Goal: Task Accomplishment & Management: Manage account settings

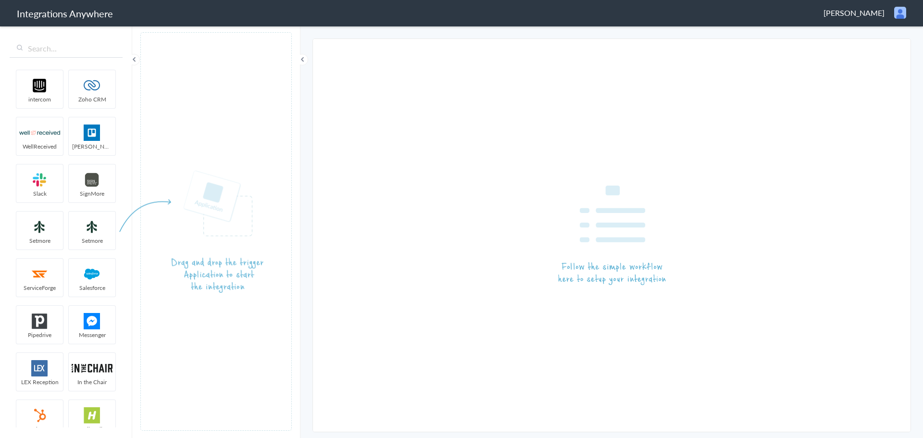
click at [889, 13] on div "[PERSON_NAME] Logout Dashboard" at bounding box center [864, 13] width 83 height 12
click at [873, 13] on span "[PERSON_NAME]" at bounding box center [853, 12] width 61 height 11
click at [874, 11] on span "[PERSON_NAME]" at bounding box center [853, 12] width 61 height 11
click at [883, 38] on li "Logout" at bounding box center [879, 35] width 66 height 14
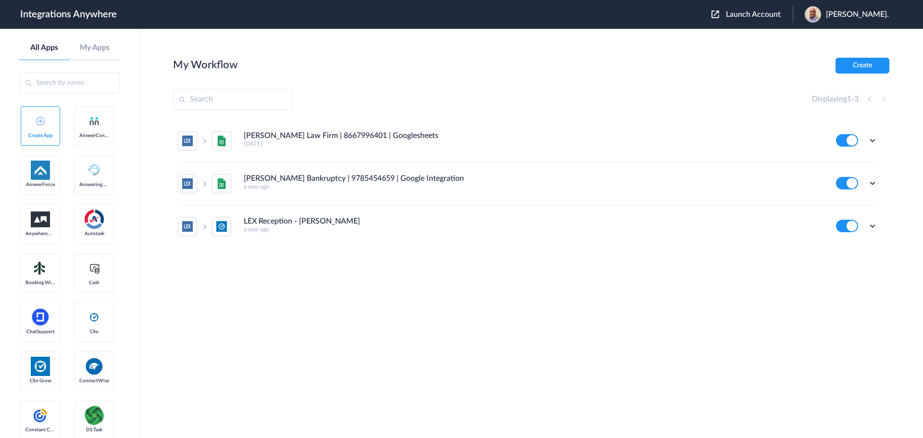
click at [739, 14] on span "Launch Account" at bounding box center [753, 15] width 55 height 8
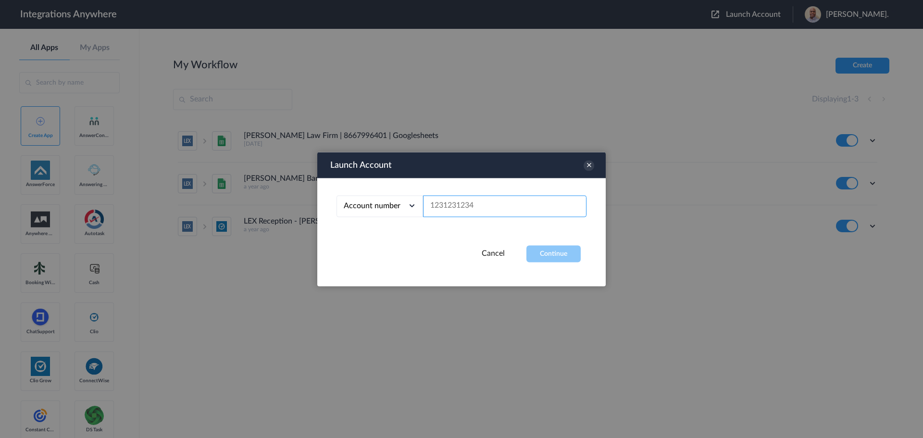
click at [430, 207] on input "text" at bounding box center [504, 206] width 163 height 22
paste input "8773581602"
type input "8773581602"
click at [563, 266] on div "Launch Account Account number Account number Email address 8773581602 Cancel Co…" at bounding box center [461, 219] width 288 height 134
click at [563, 258] on button "Continue" at bounding box center [553, 253] width 54 height 17
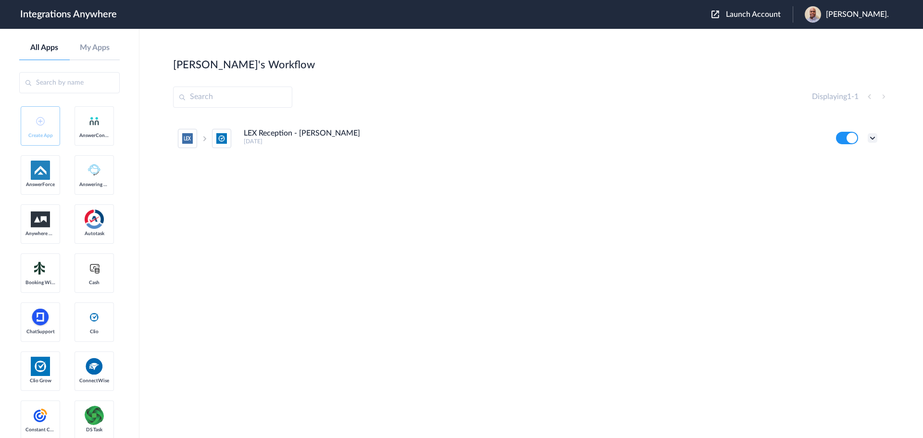
click at [876, 139] on icon at bounding box center [872, 138] width 10 height 10
click at [857, 162] on li "Edit" at bounding box center [845, 160] width 62 height 18
click at [869, 137] on icon at bounding box center [872, 138] width 10 height 10
click at [848, 161] on li "Edit" at bounding box center [845, 160] width 62 height 18
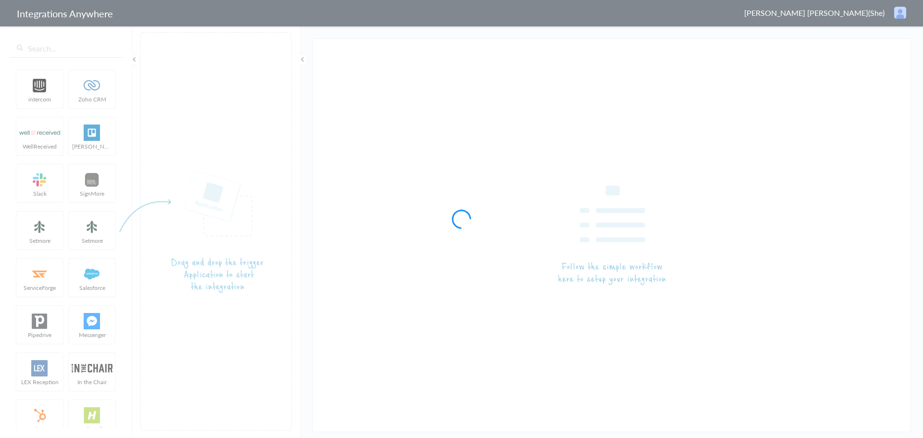
type input "LEX Reception - [PERSON_NAME]"
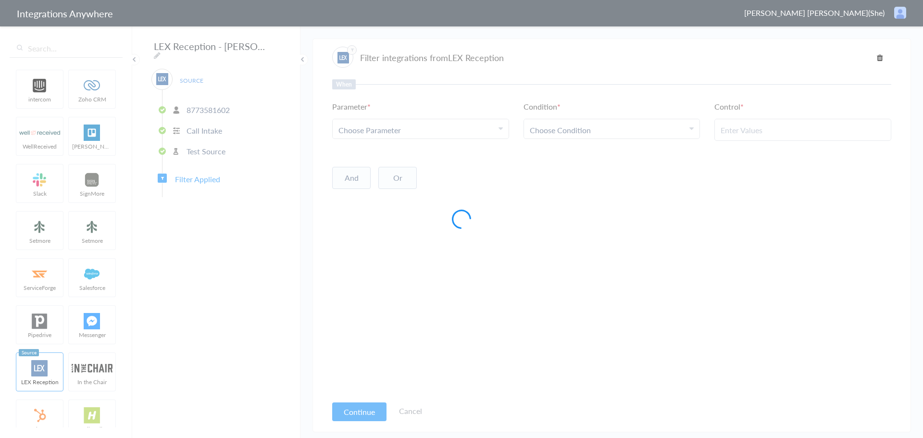
type input "Yes"
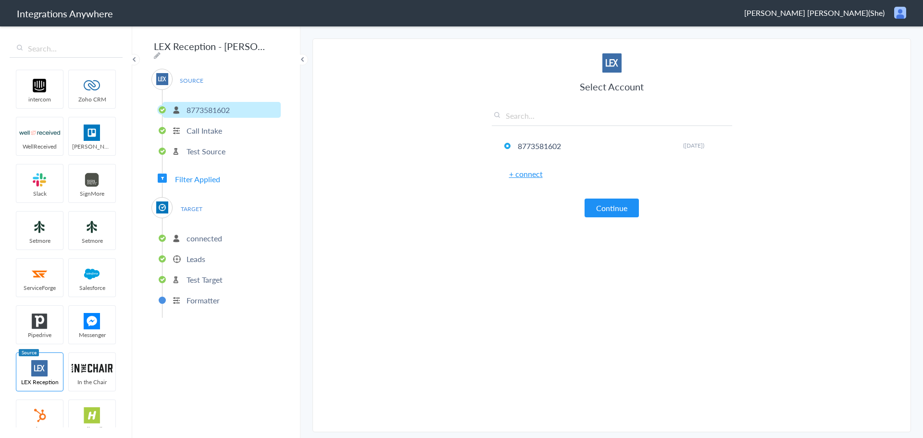
click at [190, 180] on span "Filter Applied" at bounding box center [197, 178] width 45 height 11
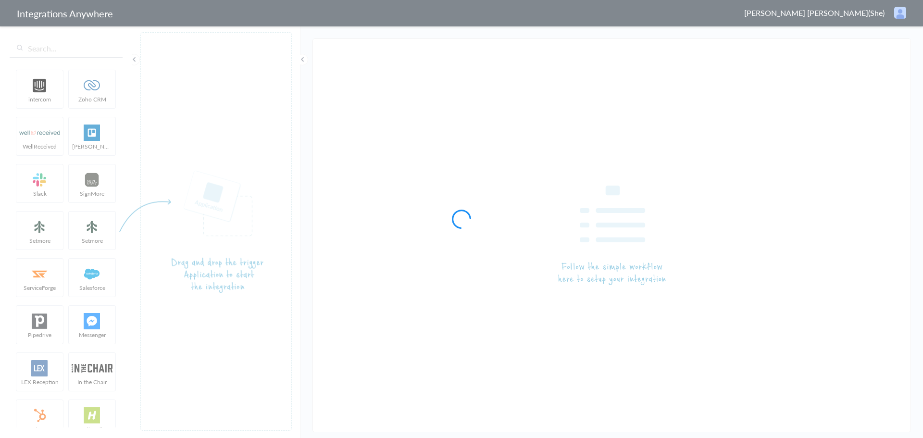
type input "LEX Reception - [PERSON_NAME]"
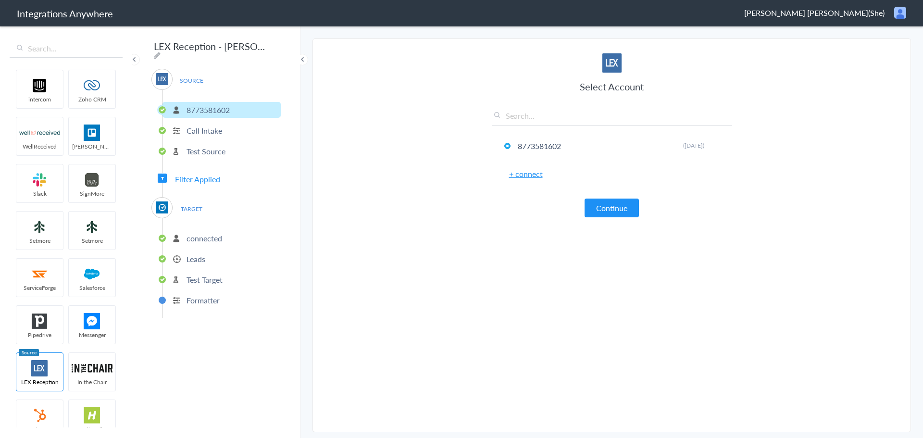
click at [191, 177] on span "Filter Applied" at bounding box center [197, 178] width 45 height 11
